Goal: Information Seeking & Learning: Understand process/instructions

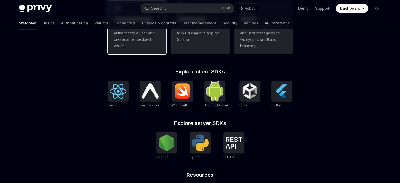
scroll to position [184, 0]
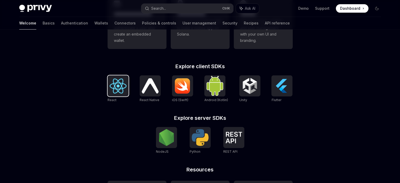
click at [122, 86] on img at bounding box center [118, 85] width 17 height 15
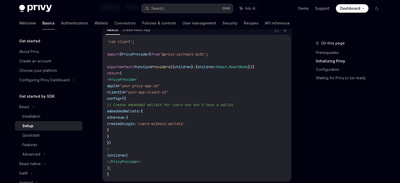
scroll to position [184, 0]
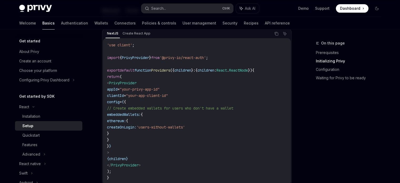
click at [117, 87] on span "appId" at bounding box center [112, 89] width 11 height 5
click at [124, 95] on span "clientId" at bounding box center [115, 95] width 17 height 5
click at [120, 100] on span "config" at bounding box center [113, 101] width 13 height 5
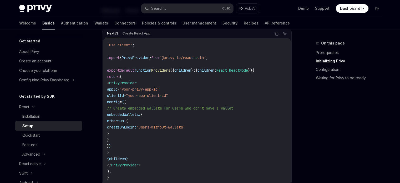
click at [120, 100] on span "config" at bounding box center [113, 101] width 13 height 5
click at [165, 102] on code "'use client' ; import { PrivyProvider } from '@privy-io/react-auth' ; export de…" at bounding box center [196, 111] width 179 height 139
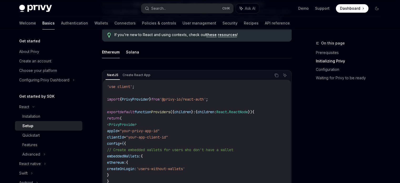
scroll to position [131, 0]
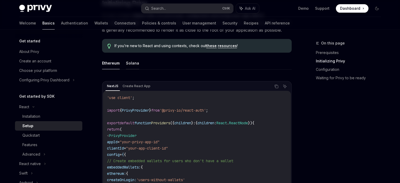
click at [130, 65] on button "Solana" at bounding box center [132, 63] width 13 height 12
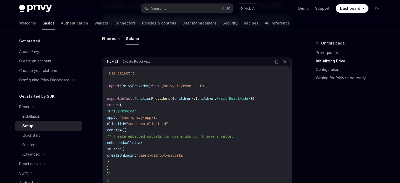
scroll to position [158, 0]
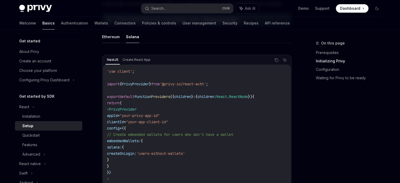
click at [113, 39] on button "Ethereum" at bounding box center [111, 36] width 18 height 12
click at [130, 39] on button "Solana" at bounding box center [132, 36] width 13 height 12
type textarea "*"
